Goal: Find specific page/section: Find specific page/section

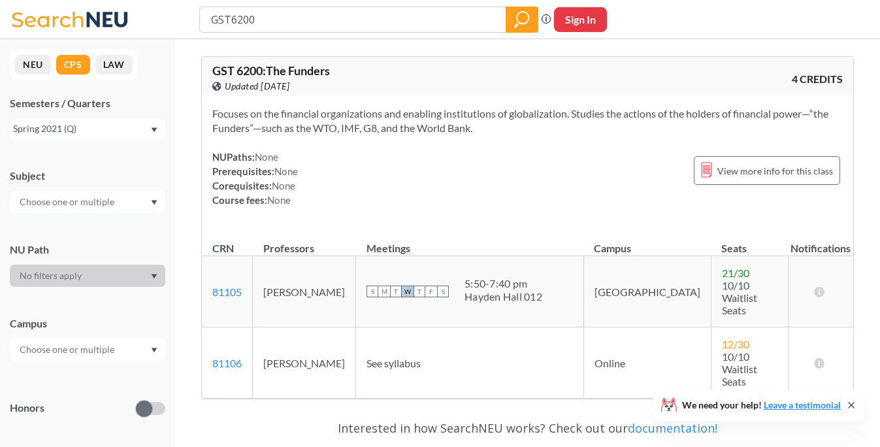
click at [75, 128] on div "Spring 2021 (Q)" at bounding box center [81, 129] width 137 height 14
click at [67, 152] on span "Fall 2025 (Q)" at bounding box center [44, 157] width 55 height 14
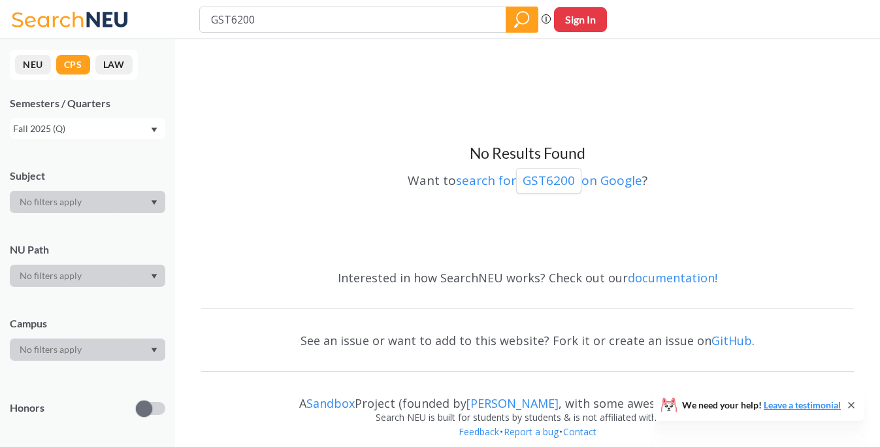
click at [37, 62] on button "NEU" at bounding box center [33, 65] width 36 height 20
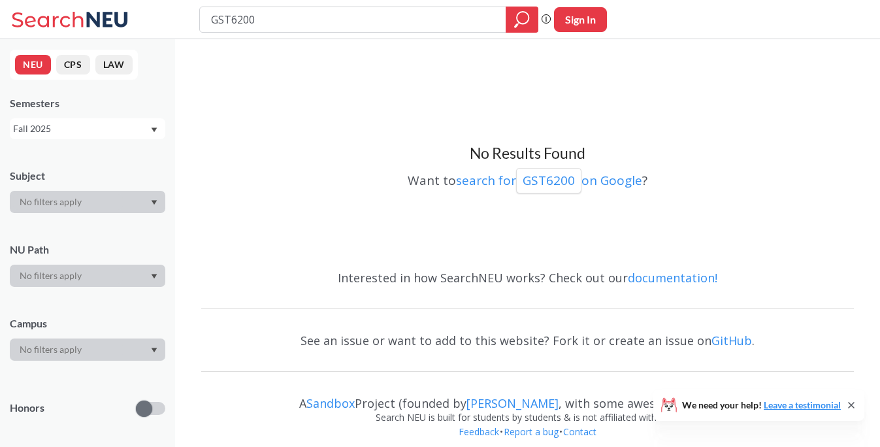
click at [255, 22] on input "GST6200" at bounding box center [353, 19] width 287 height 22
type input "inpr5100"
